Goal: Task Accomplishment & Management: Use online tool/utility

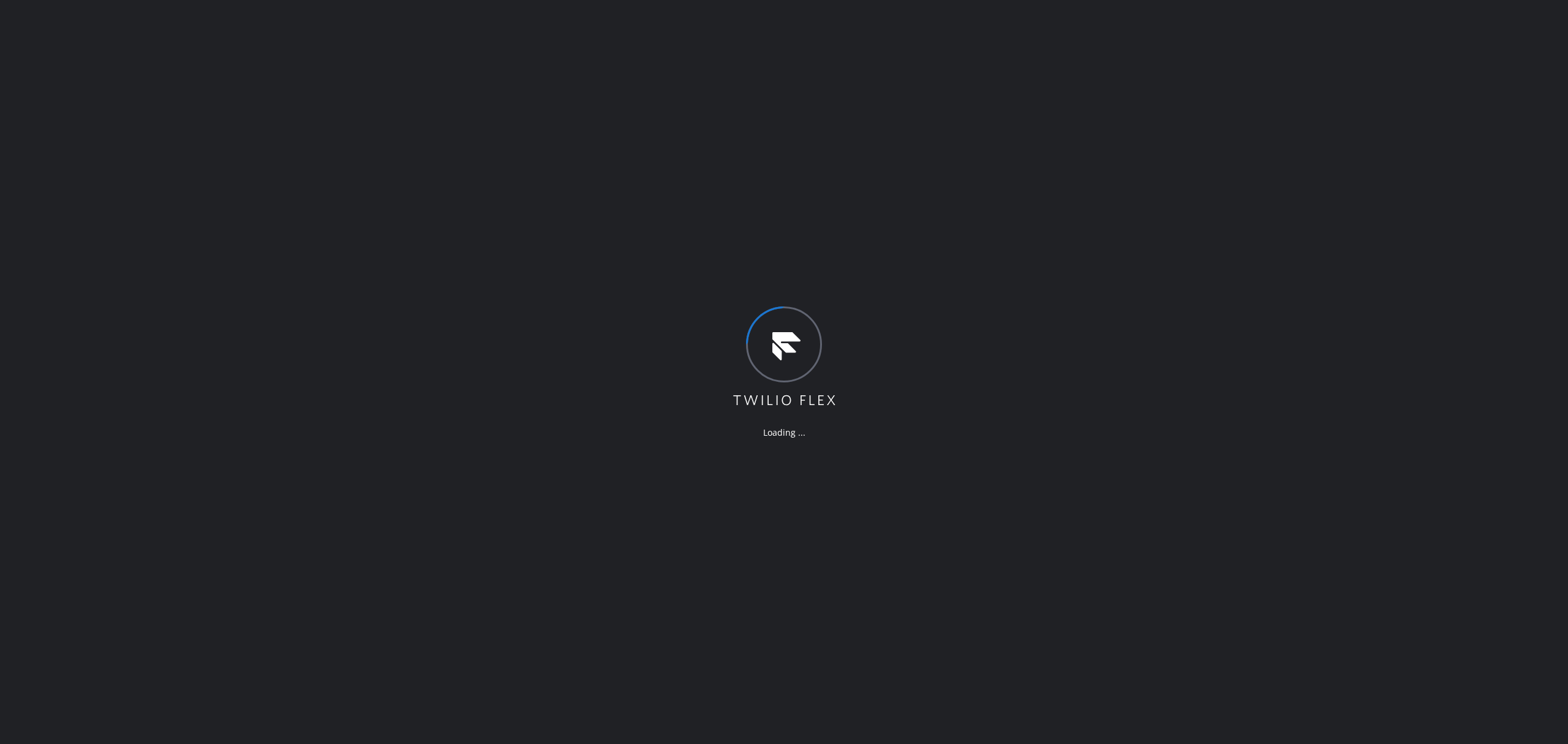
click at [635, 244] on div "Loading ..." at bounding box center [784, 372] width 1568 height 744
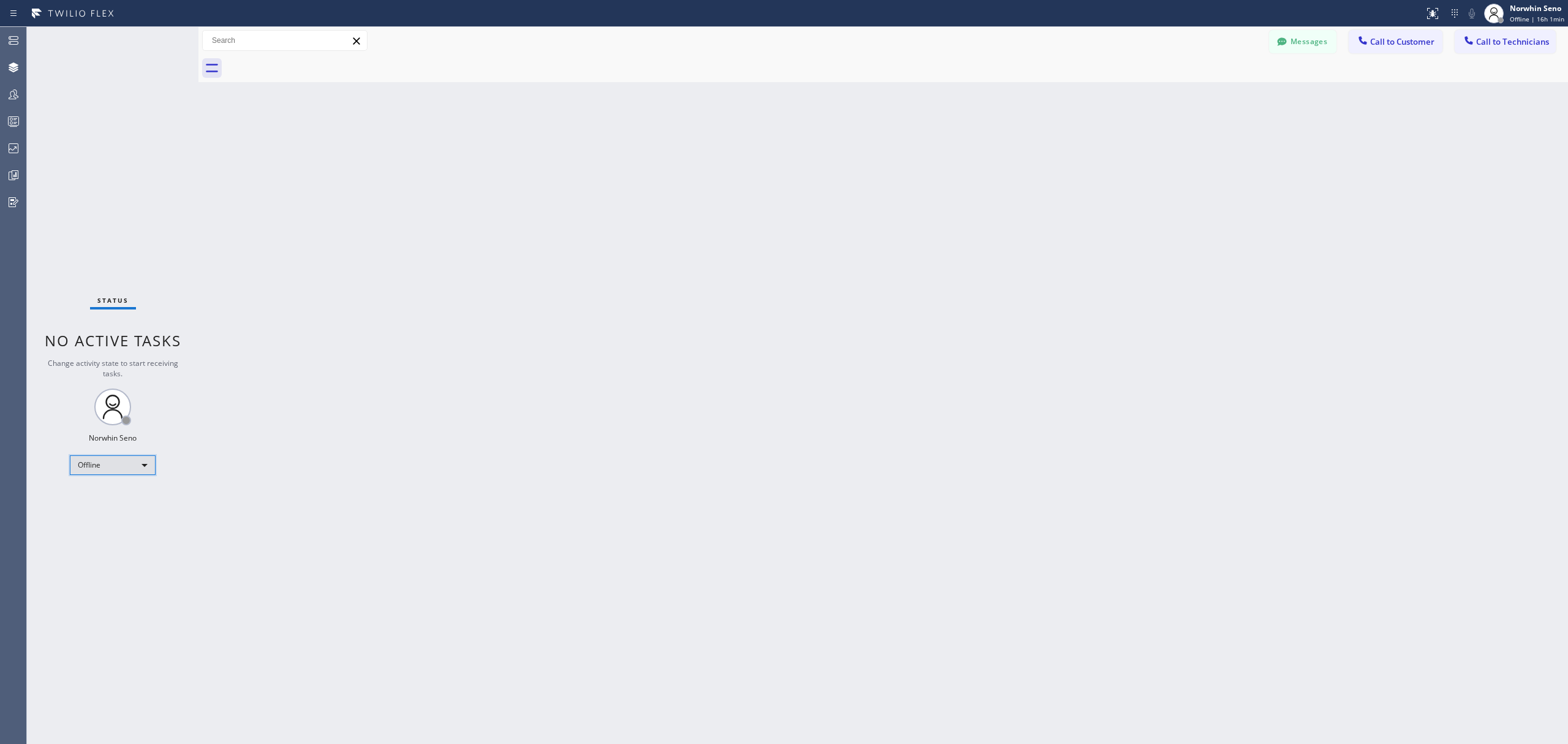
click at [131, 464] on div "Offline" at bounding box center [112, 465] width 85 height 19
click at [126, 510] on li "Unavailable" at bounding box center [111, 513] width 83 height 14
click at [13, 174] on icon at bounding box center [14, 175] width 14 height 14
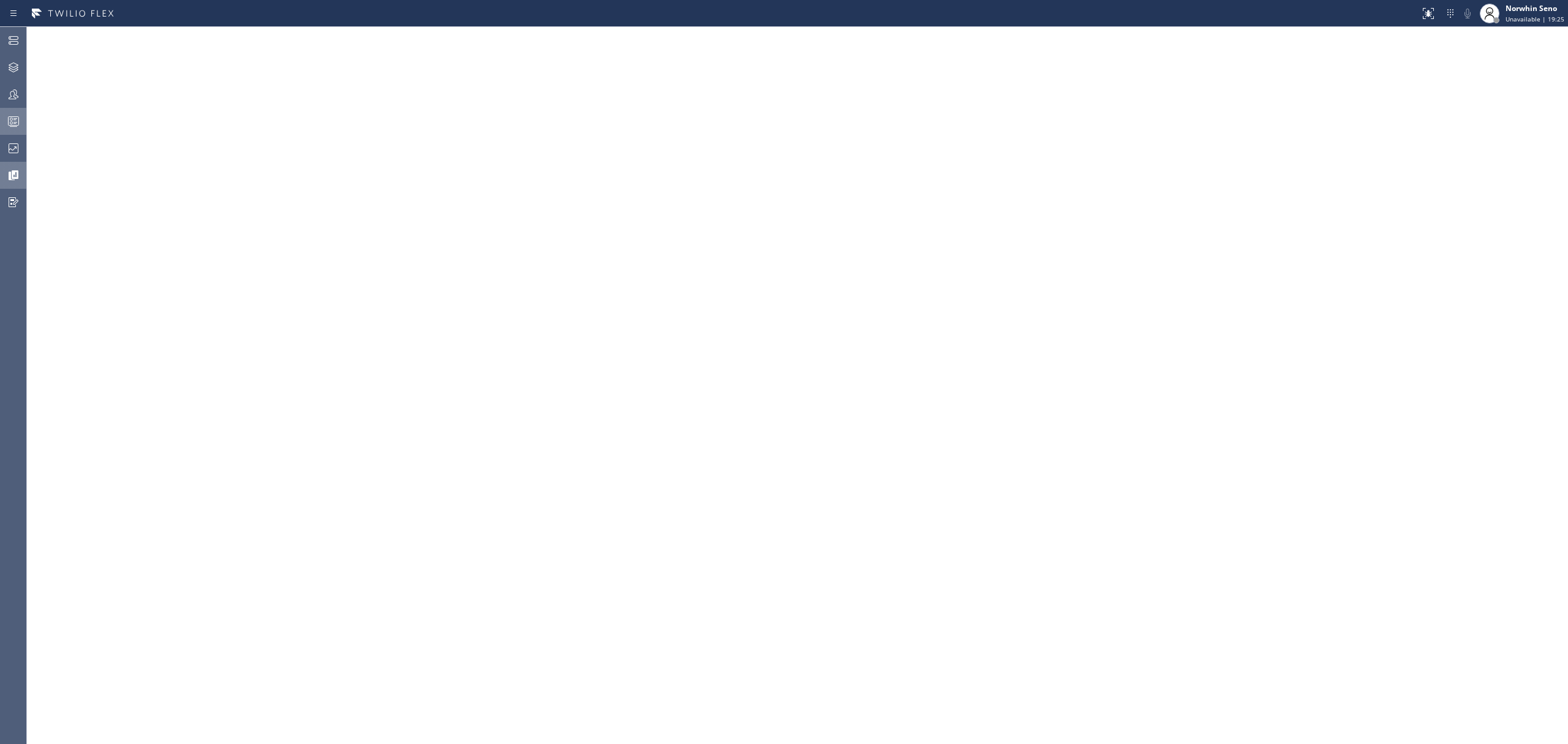
click at [18, 132] on div at bounding box center [14, 121] width 27 height 24
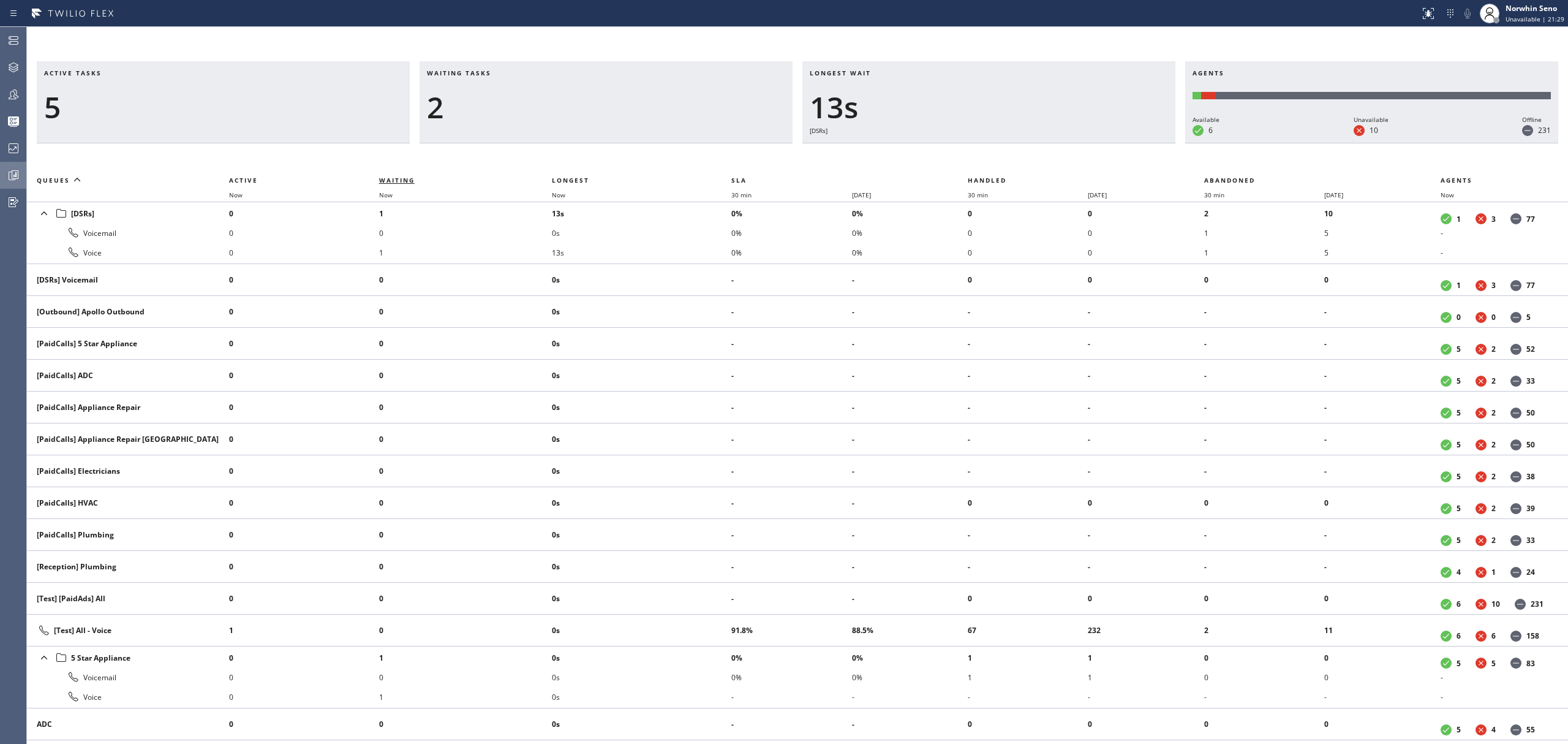
click at [394, 182] on span "Waiting" at bounding box center [396, 180] width 35 height 9
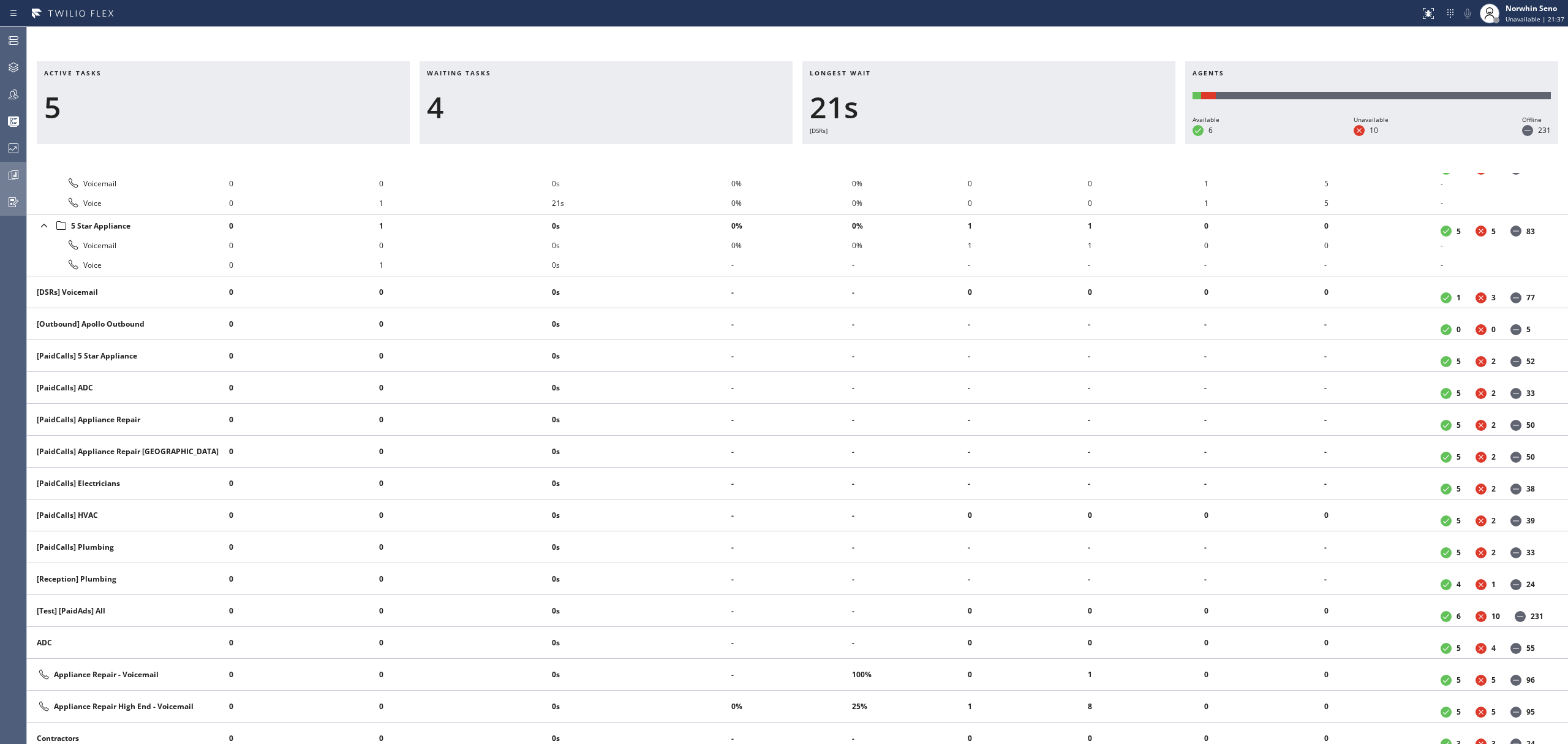
scroll to position [19, 0]
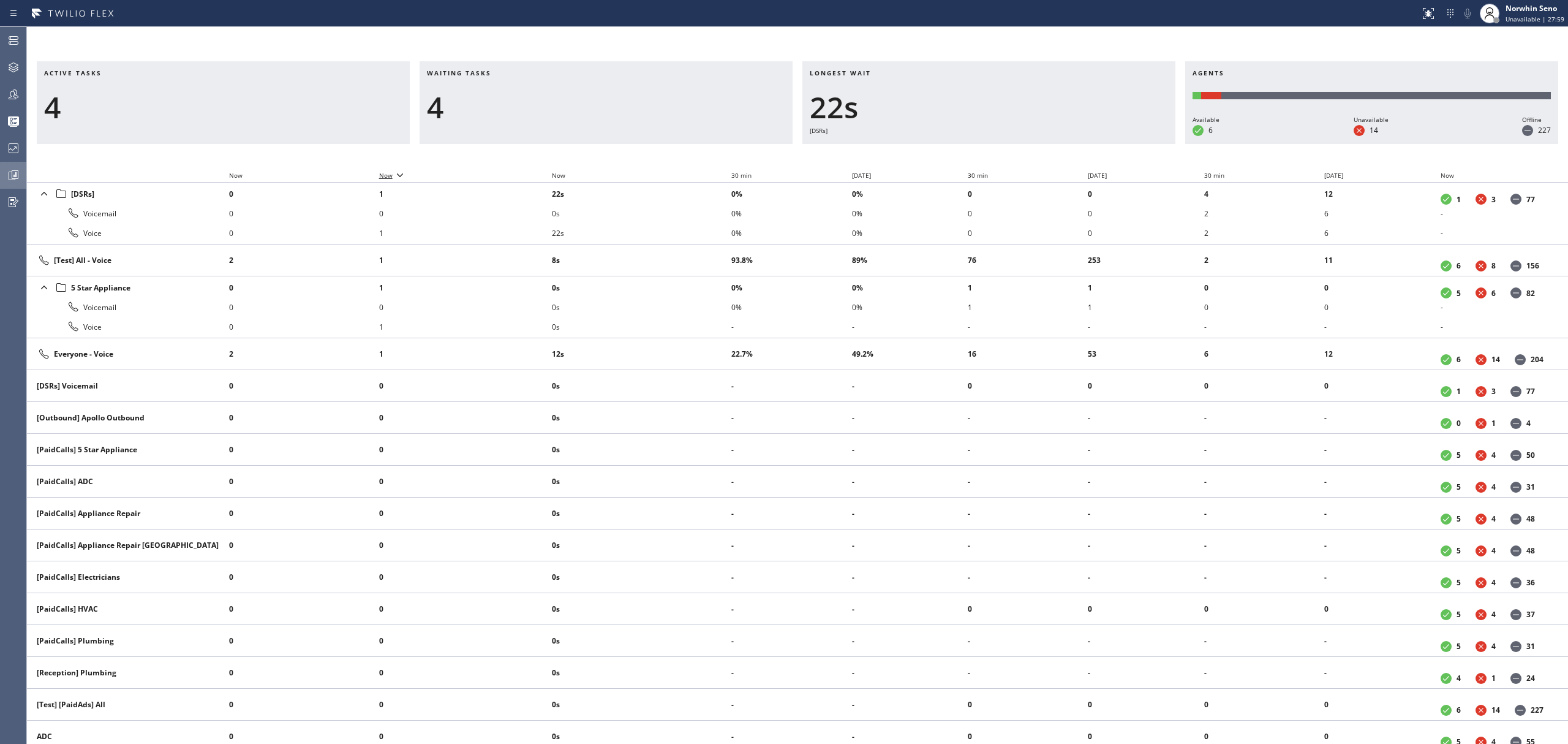
click at [406, 174] on icon at bounding box center [400, 175] width 14 height 14
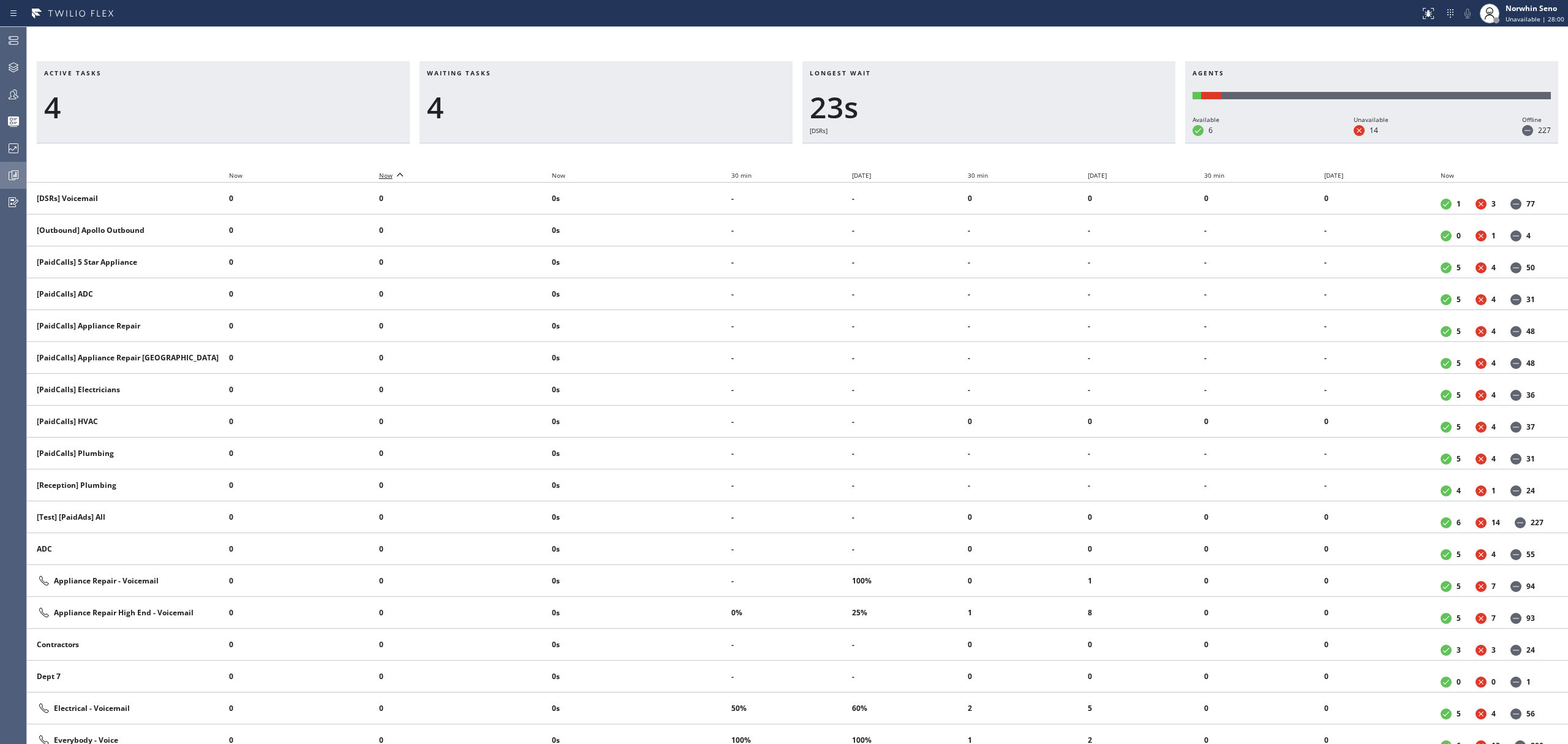
click at [406, 174] on icon at bounding box center [400, 175] width 14 height 14
